Goal: Information Seeking & Learning: Find specific page/section

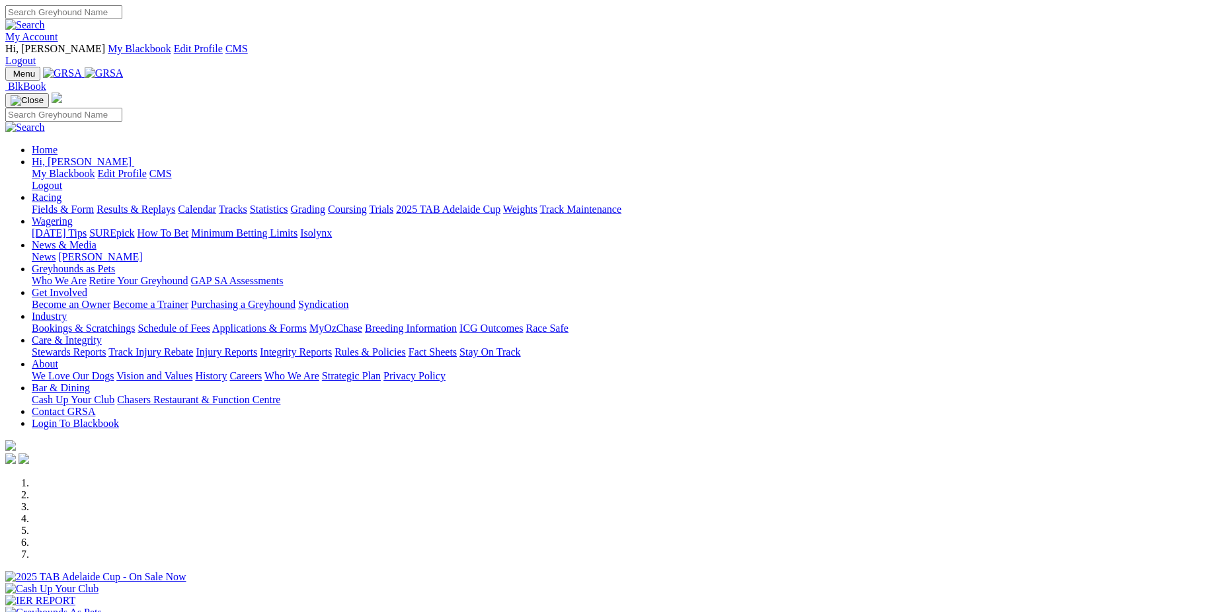
click at [58, 31] on link "My Account" at bounding box center [31, 36] width 53 height 11
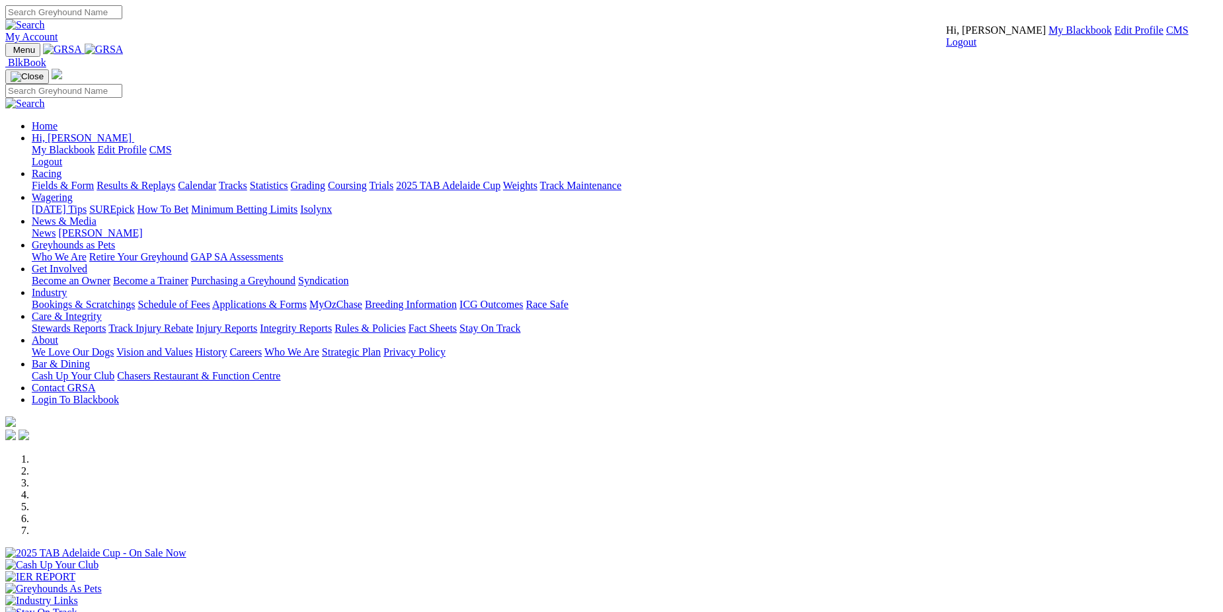
click at [1166, 36] on link "CMS" at bounding box center [1177, 29] width 22 height 11
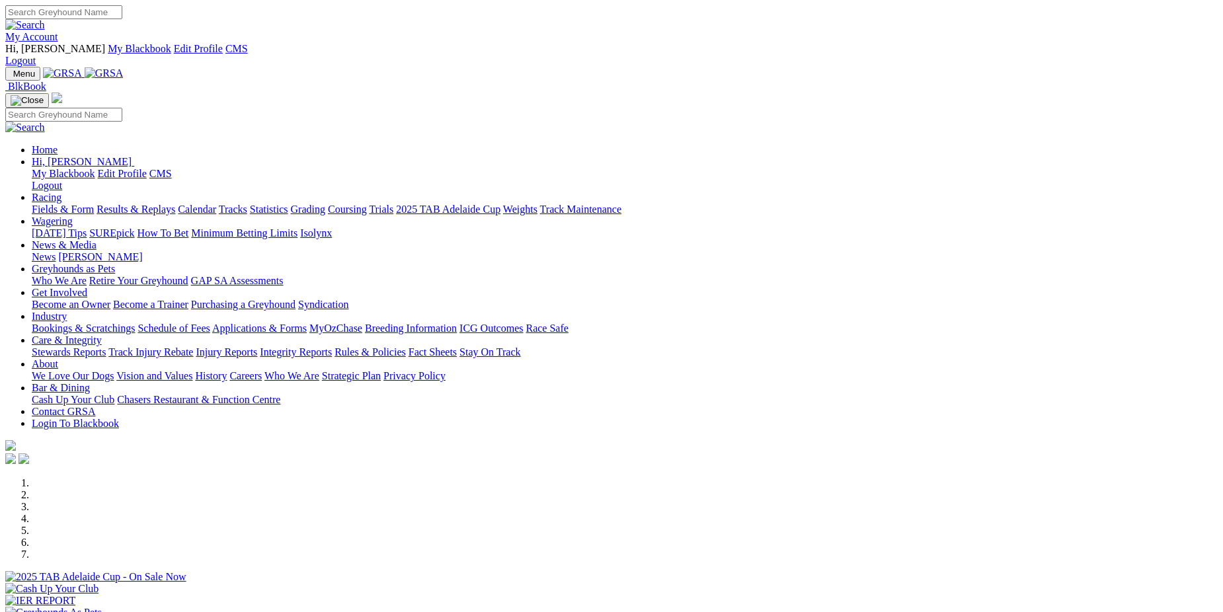
click at [102, 335] on link "Care & Integrity" at bounding box center [67, 340] width 70 height 11
click at [332, 346] on link "Integrity Reports" at bounding box center [296, 351] width 72 height 11
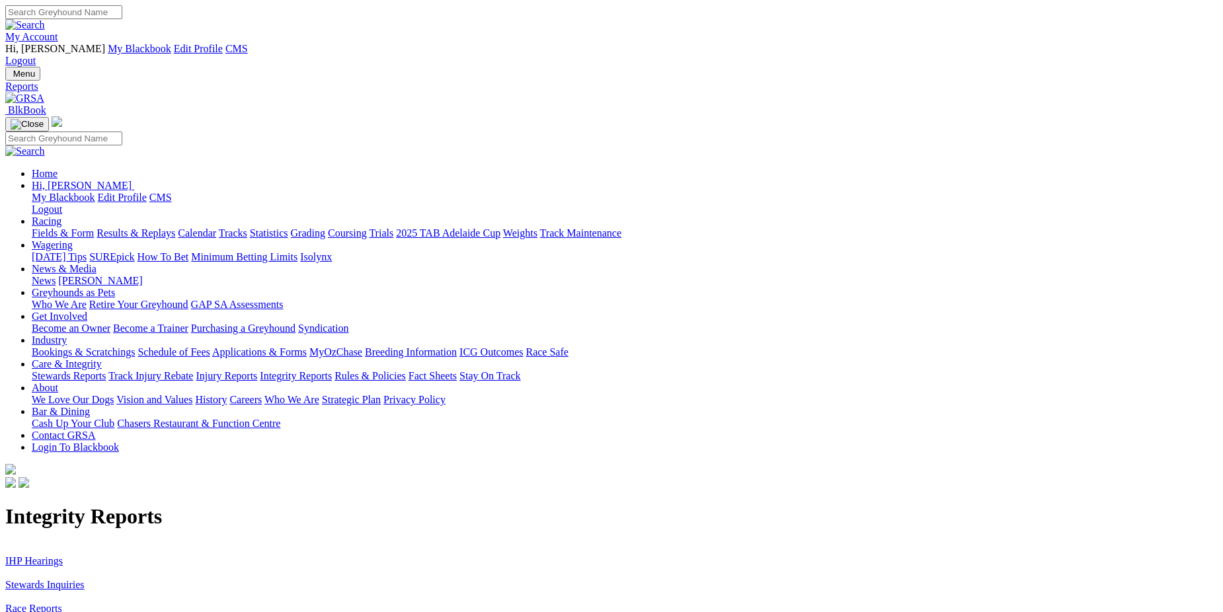
click at [85, 579] on link "Stewards Inquiries" at bounding box center [44, 584] width 79 height 11
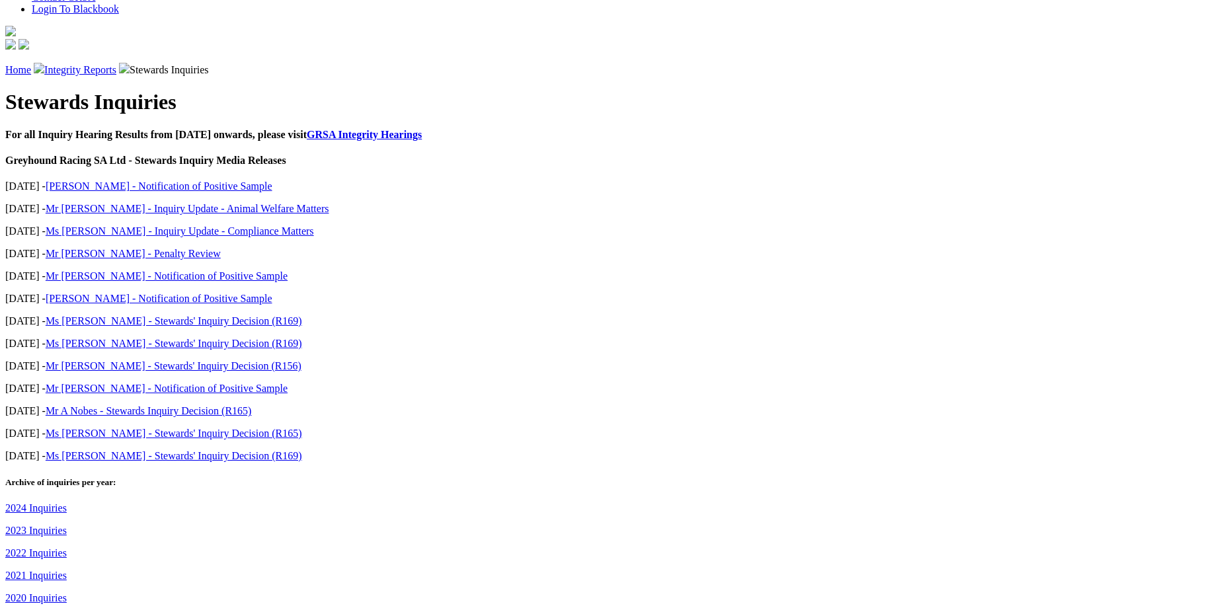
scroll to position [445, 0]
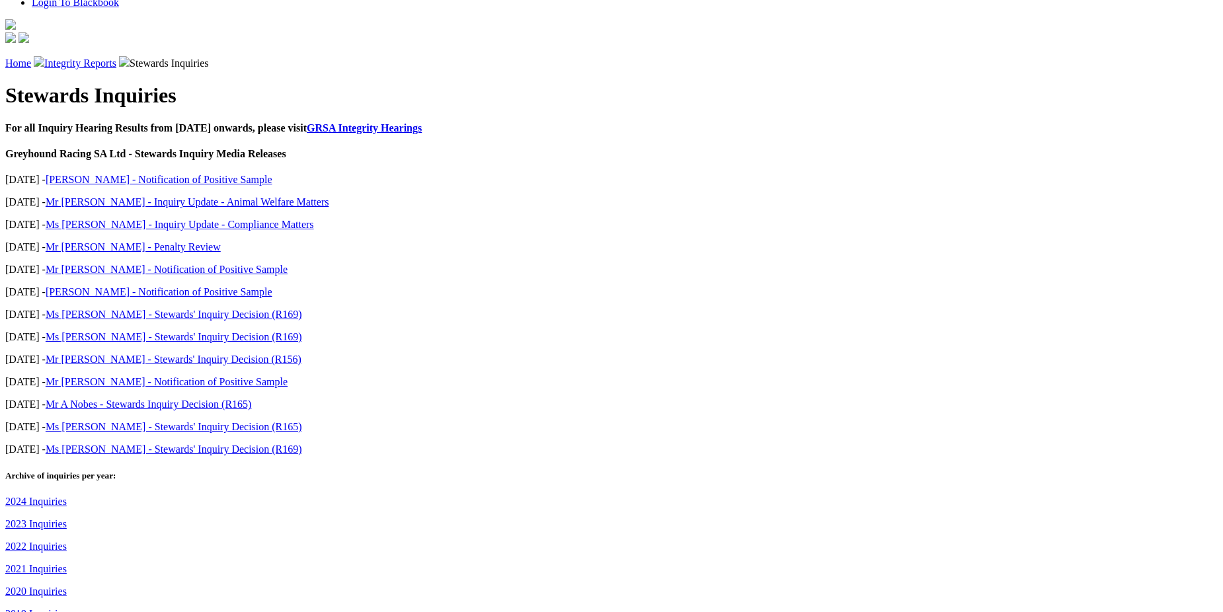
click at [200, 259] on div "Stewards Inquiries For all Inquiry Hearing Results from [DATE] onwards, please …" at bounding box center [611, 429] width 1212 height 693
click at [67, 563] on link "2021 Inquiries" at bounding box center [35, 568] width 61 height 11
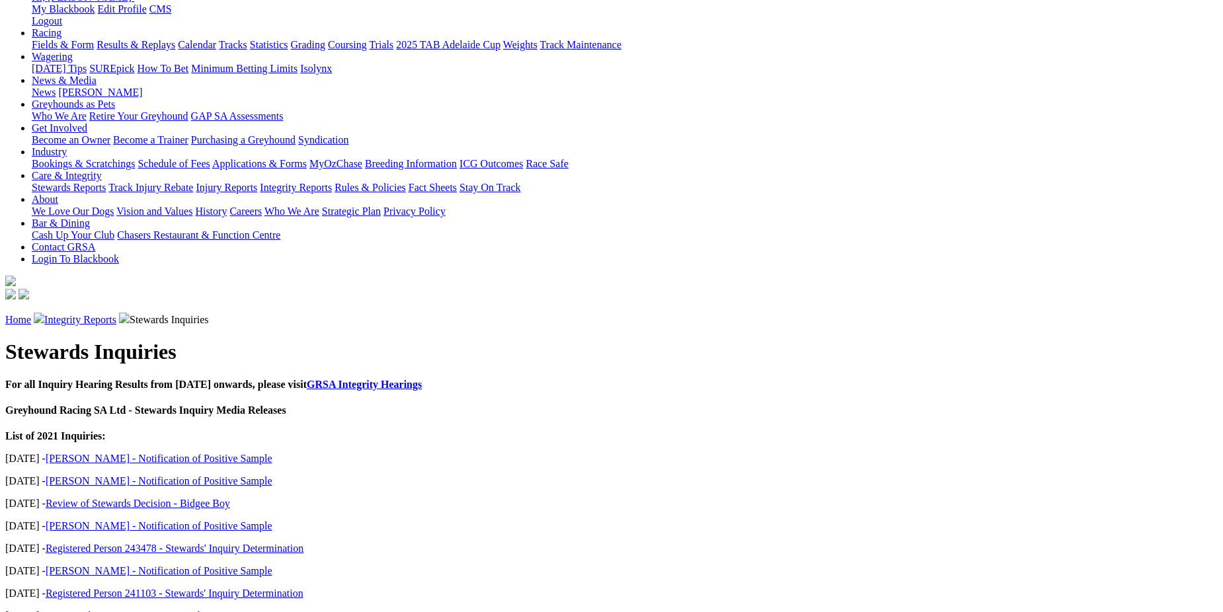
scroll to position [223, 0]
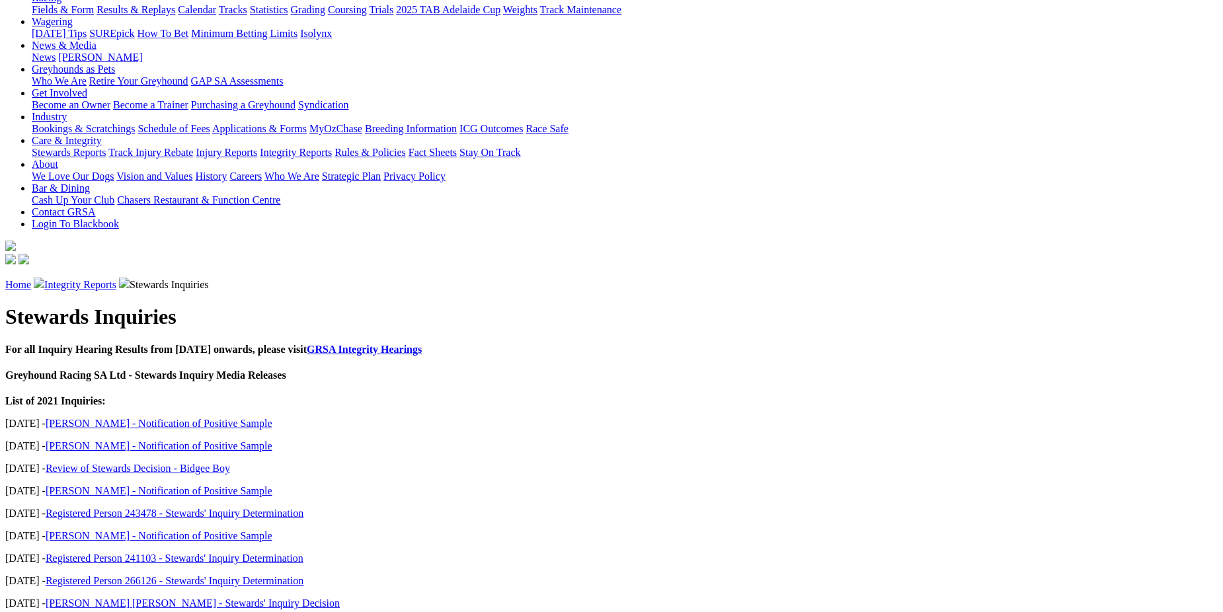
click at [258, 598] on link "[PERSON_NAME] [PERSON_NAME] - Stewards' Inquiry Decision" at bounding box center [193, 603] width 294 height 11
